Goal: Transaction & Acquisition: Subscribe to service/newsletter

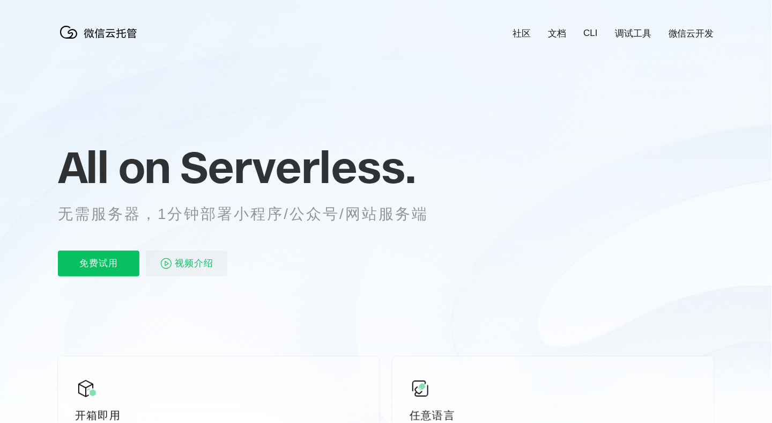
scroll to position [0, 1907]
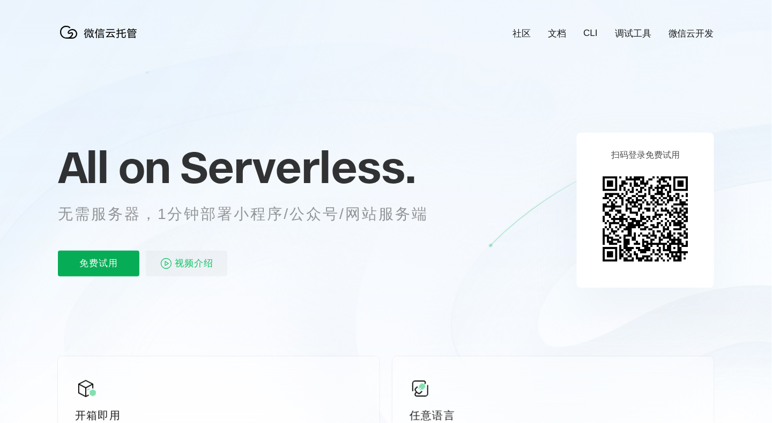
click at [110, 267] on p "免费试用" at bounding box center [99, 263] width 82 height 26
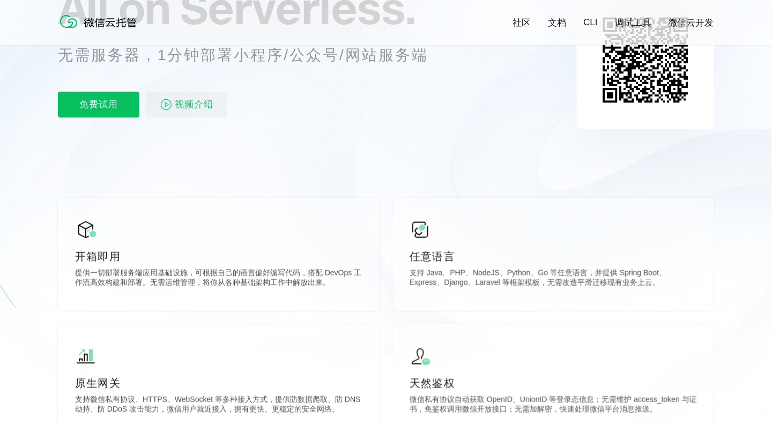
scroll to position [161, 0]
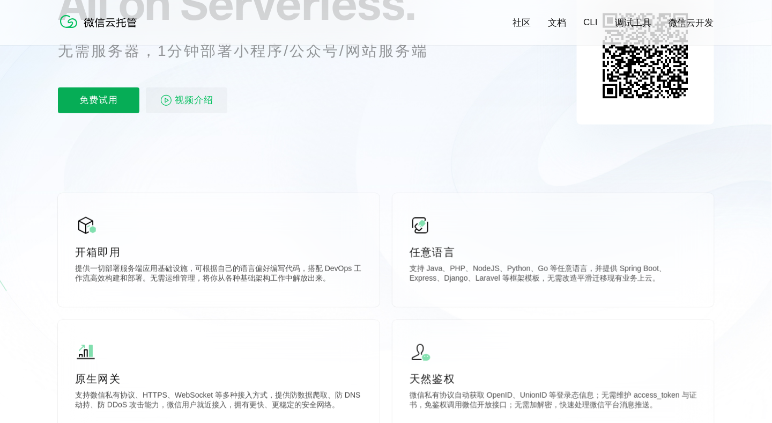
click at [103, 106] on p "免费试用" at bounding box center [99, 100] width 82 height 26
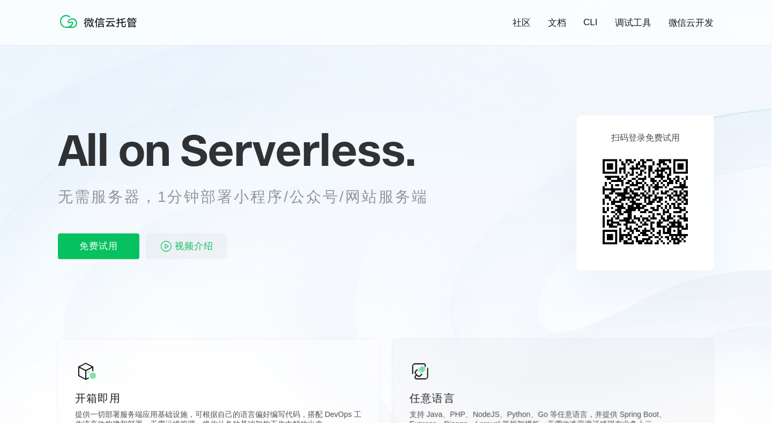
scroll to position [0, 0]
